Goal: Task Accomplishment & Management: Manage account settings

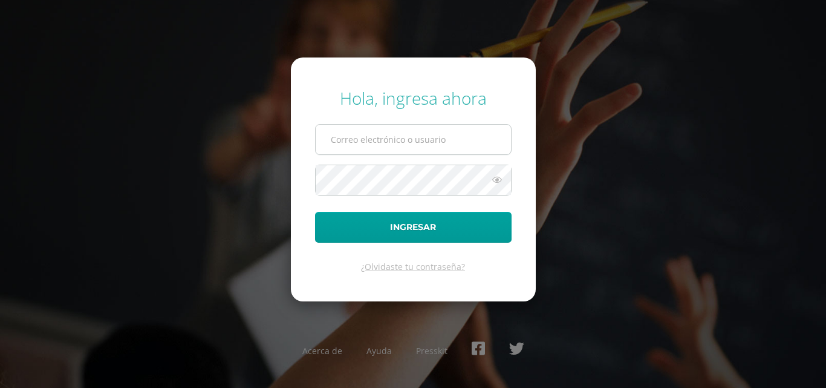
type input "[EMAIL_ADDRESS][DOMAIN_NAME]"
click at [425, 151] on input "[EMAIL_ADDRESS][DOMAIN_NAME]" at bounding box center [413, 140] width 195 height 30
drag, startPoint x: 401, startPoint y: 199, endPoint x: 401, endPoint y: 209, distance: 10.3
click at [401, 209] on form "Hola, ingresa ahora [EMAIL_ADDRESS][DOMAIN_NAME] Ingresar ¿Olvidaste tu contras…" at bounding box center [413, 178] width 245 height 243
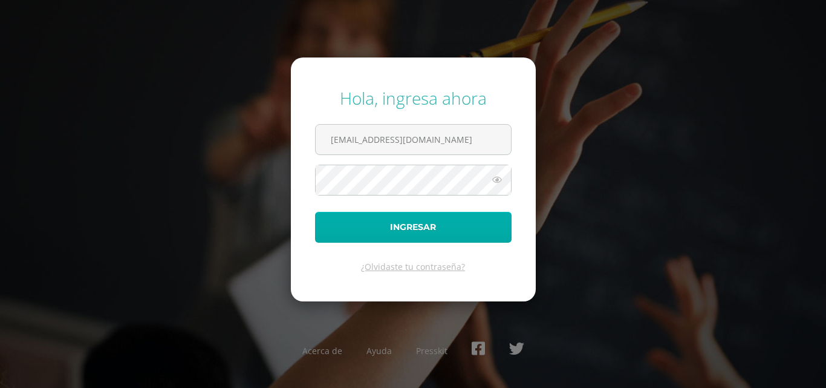
drag, startPoint x: 401, startPoint y: 209, endPoint x: 400, endPoint y: 226, distance: 16.4
click at [401, 212] on form "Hola, ingresa ahora [EMAIL_ADDRESS][DOMAIN_NAME] Ingresar ¿Olvidaste tu contras…" at bounding box center [413, 178] width 245 height 243
click at [400, 226] on button "Ingresar" at bounding box center [413, 227] width 197 height 31
